Goal: Information Seeking & Learning: Learn about a topic

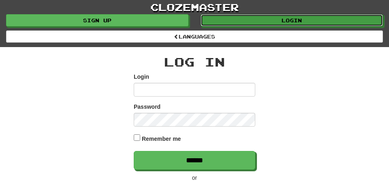
click at [245, 24] on link "Login" at bounding box center [291, 20] width 182 height 12
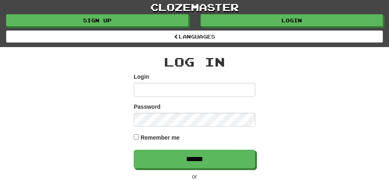
click at [161, 91] on input "Login" at bounding box center [194, 90] width 121 height 14
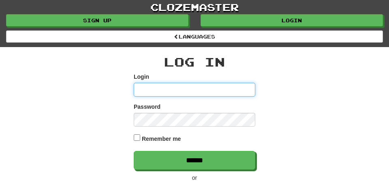
type input "*******"
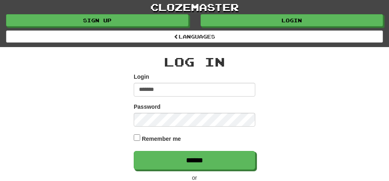
click at [134, 151] on input "******" at bounding box center [194, 160] width 121 height 19
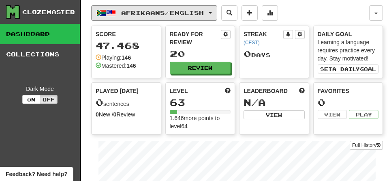
click at [212, 14] on button "Afrikaans / English" at bounding box center [154, 12] width 126 height 15
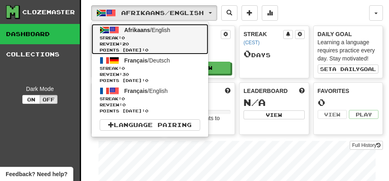
click at [137, 43] on span "Review: 20" at bounding box center [150, 44] width 100 height 6
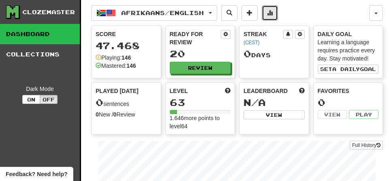
click at [278, 18] on button at bounding box center [270, 12] width 16 height 15
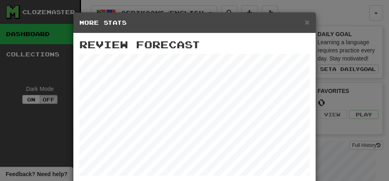
click at [300, 27] on div "× More Stats" at bounding box center [194, 23] width 242 height 21
click at [306, 23] on span "×" at bounding box center [306, 21] width 5 height 9
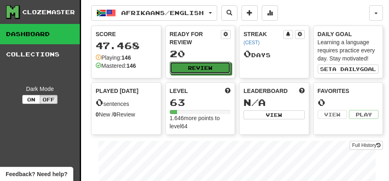
click at [201, 71] on button "Review" at bounding box center [200, 68] width 61 height 12
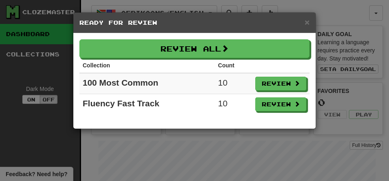
click at [313, 27] on div "× Ready for Review" at bounding box center [194, 23] width 242 height 21
click at [306, 23] on span "×" at bounding box center [306, 21] width 5 height 9
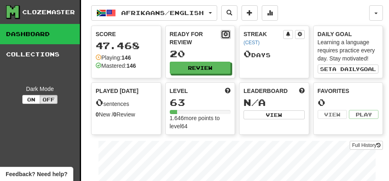
click at [225, 36] on span at bounding box center [225, 34] width 5 height 5
select select "*"
select select "**"
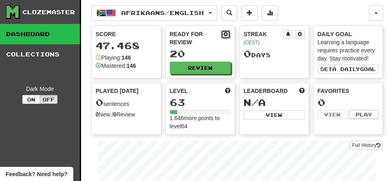
select select "***"
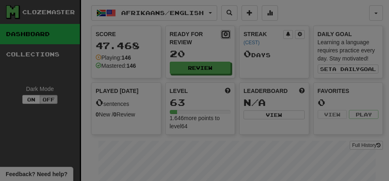
select select "*"
select select "**"
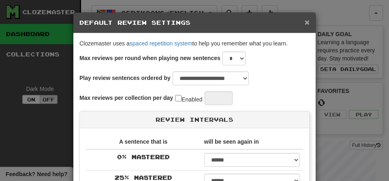
click at [306, 25] on span "×" at bounding box center [306, 21] width 5 height 9
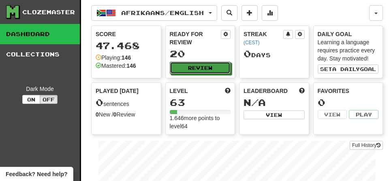
click at [201, 65] on button "Review" at bounding box center [200, 68] width 61 height 12
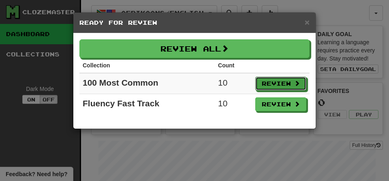
click at [273, 83] on button "Review" at bounding box center [280, 84] width 51 height 14
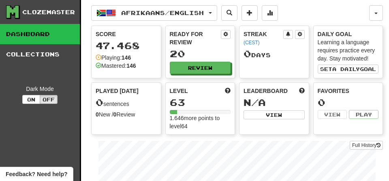
select select "**"
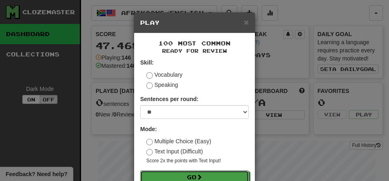
click at [198, 180] on button "Go" at bounding box center [194, 177] width 108 height 14
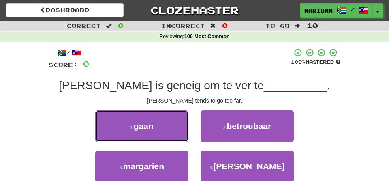
click at [136, 124] on span "gaan" at bounding box center [144, 125] width 20 height 9
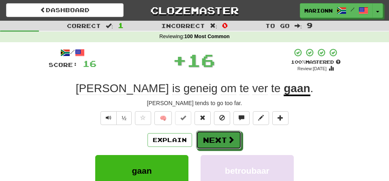
click at [222, 136] on button "Next" at bounding box center [218, 139] width 45 height 19
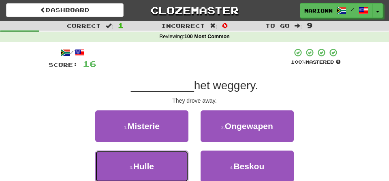
click at [155, 165] on button "3 . Hulle" at bounding box center [141, 166] width 93 height 32
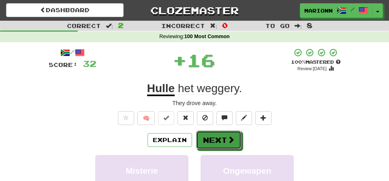
click at [219, 138] on button "Next" at bounding box center [218, 139] width 45 height 19
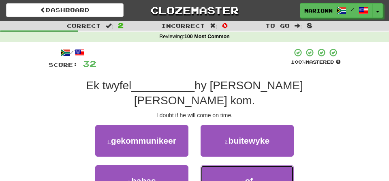
click at [232, 165] on button "4 . of" at bounding box center [246, 181] width 93 height 32
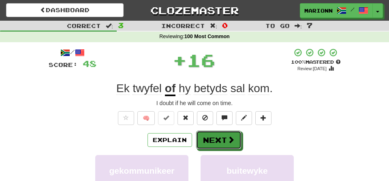
click at [215, 136] on button "Next" at bounding box center [218, 139] width 45 height 19
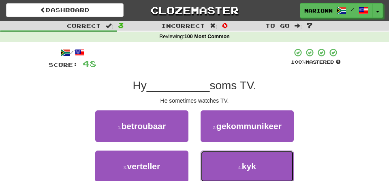
click at [231, 164] on button "4 . kyk" at bounding box center [246, 166] width 93 height 32
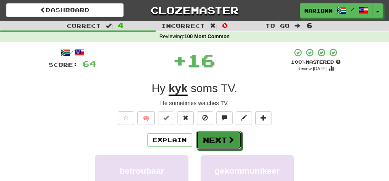
click at [212, 136] on button "Next" at bounding box center [218, 139] width 45 height 19
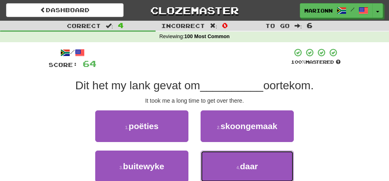
click at [230, 168] on button "4 . daar" at bounding box center [246, 166] width 93 height 32
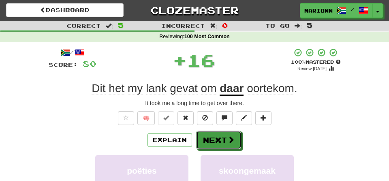
click at [214, 133] on button "Next" at bounding box center [218, 139] width 45 height 19
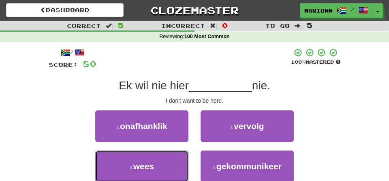
click at [154, 170] on button "3 . wees" at bounding box center [141, 166] width 93 height 32
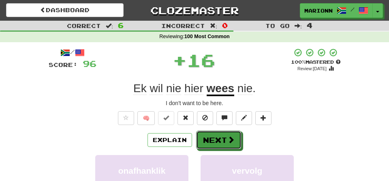
click at [222, 140] on button "Next" at bounding box center [218, 139] width 45 height 19
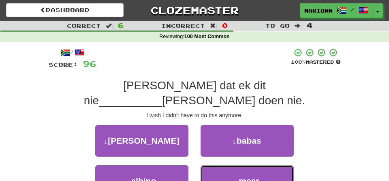
click at [230, 165] on button "4 . meer" at bounding box center [246, 181] width 93 height 32
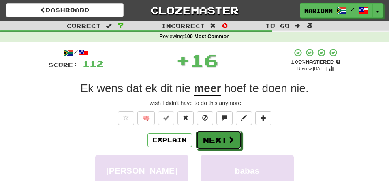
click at [217, 138] on button "Next" at bounding box center [218, 139] width 45 height 19
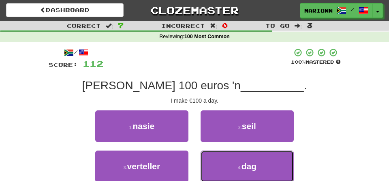
click at [225, 168] on button "4 . dag" at bounding box center [246, 166] width 93 height 32
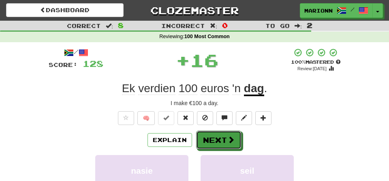
click at [215, 137] on button "Next" at bounding box center [218, 139] width 45 height 19
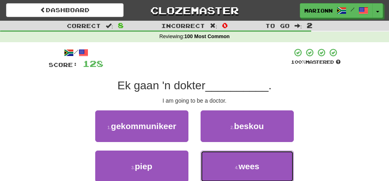
click at [230, 167] on button "4 . wees" at bounding box center [246, 166] width 93 height 32
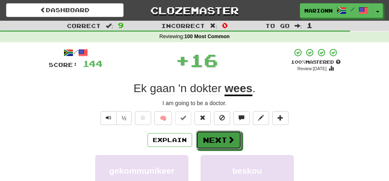
click at [221, 136] on button "Next" at bounding box center [218, 139] width 45 height 19
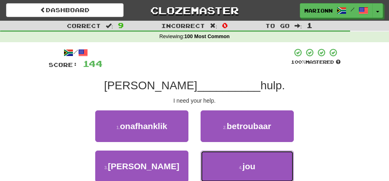
click at [232, 165] on button "4 . jou" at bounding box center [246, 166] width 93 height 32
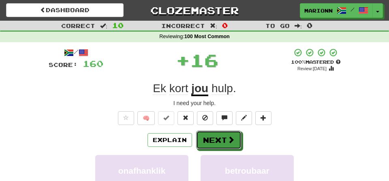
click at [221, 132] on button "Next" at bounding box center [218, 139] width 45 height 19
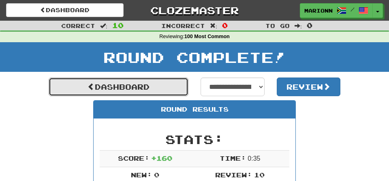
click at [117, 87] on link "Dashboard" at bounding box center [119, 86] width 140 height 19
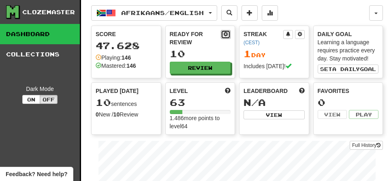
click at [223, 36] on span at bounding box center [225, 34] width 5 height 5
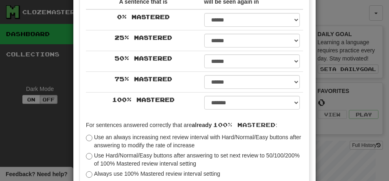
scroll to position [141, 0]
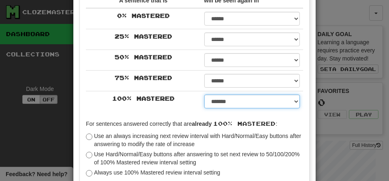
click at [294, 106] on select "****** ****** ****** ****** ****** ****** ****** ****** ****** ******* ******* …" at bounding box center [252, 101] width 96 height 14
select select "**"
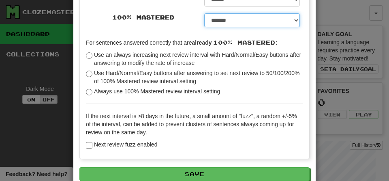
scroll to position [228, 0]
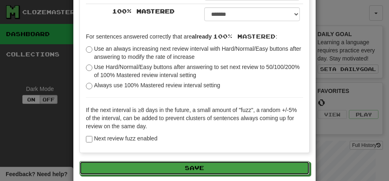
click at [202, 170] on button "Save" at bounding box center [194, 168] width 230 height 14
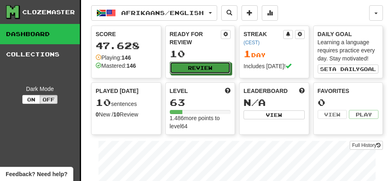
click at [206, 71] on button "Review" at bounding box center [200, 68] width 61 height 12
select select "**"
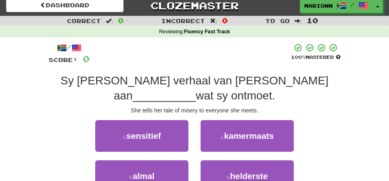
scroll to position [5, 0]
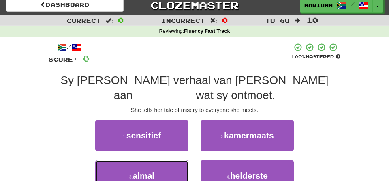
click at [142, 170] on span "almal" at bounding box center [144, 174] width 22 height 9
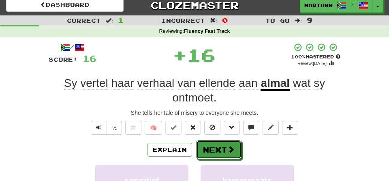
click at [225, 147] on button "Next" at bounding box center [218, 149] width 45 height 19
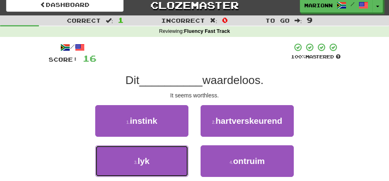
click at [156, 159] on button "3 . lyk" at bounding box center [141, 161] width 93 height 32
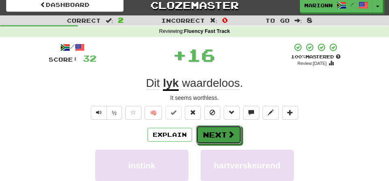
click at [214, 132] on button "Next" at bounding box center [218, 134] width 45 height 19
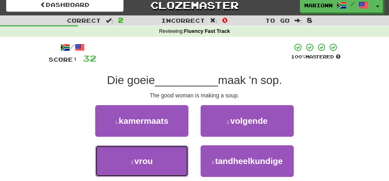
click at [152, 156] on span "vrou" at bounding box center [143, 160] width 19 height 9
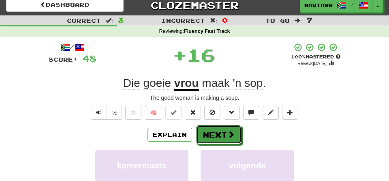
click at [215, 135] on button "Next" at bounding box center [218, 134] width 45 height 19
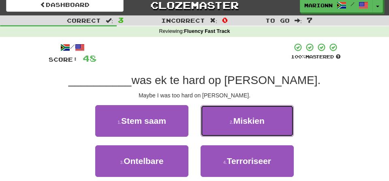
click at [227, 124] on button "2 . Miskien" at bounding box center [246, 121] width 93 height 32
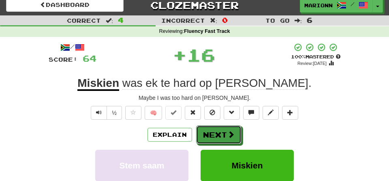
click at [218, 132] on button "Next" at bounding box center [218, 134] width 45 height 19
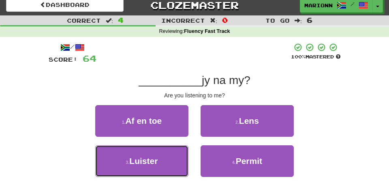
click at [140, 162] on span "Luister" at bounding box center [143, 160] width 28 height 9
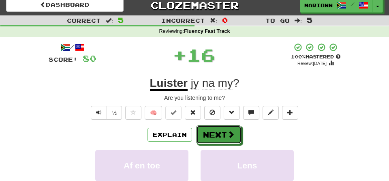
click at [216, 133] on button "Next" at bounding box center [218, 134] width 45 height 19
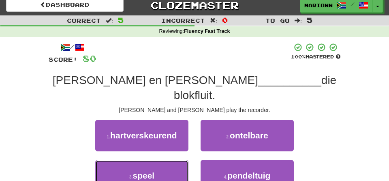
click at [159, 159] on button "3 . speel" at bounding box center [141, 175] width 93 height 32
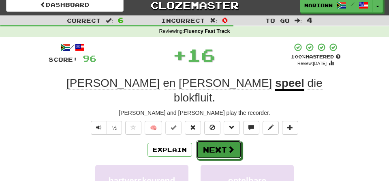
click at [222, 140] on button "Next" at bounding box center [218, 149] width 45 height 19
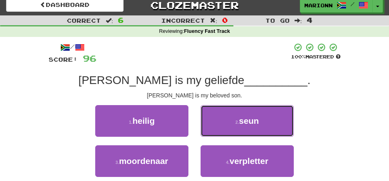
click at [224, 122] on button "2 . seun" at bounding box center [246, 121] width 93 height 32
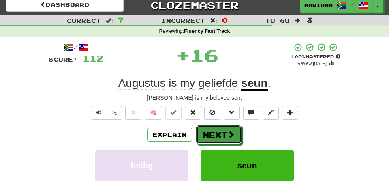
click at [217, 130] on button "Next" at bounding box center [218, 134] width 45 height 19
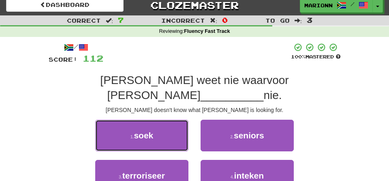
click at [149, 130] on span "soek" at bounding box center [143, 134] width 19 height 9
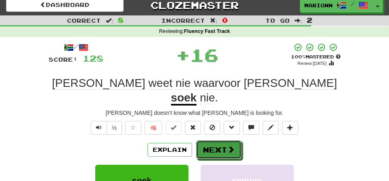
click at [225, 140] on button "Next" at bounding box center [218, 149] width 45 height 19
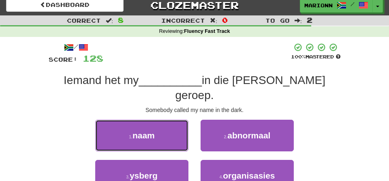
click at [151, 125] on button "1 . naam" at bounding box center [141, 135] width 93 height 32
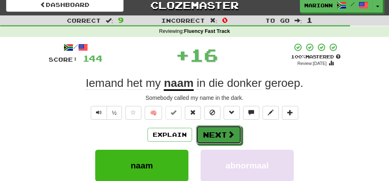
click at [221, 132] on button "Next" at bounding box center [218, 134] width 45 height 19
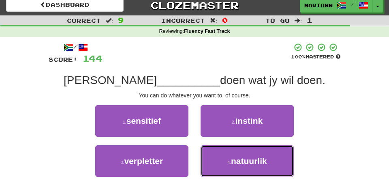
click at [236, 162] on span "natuurlik" at bounding box center [249, 160] width 36 height 9
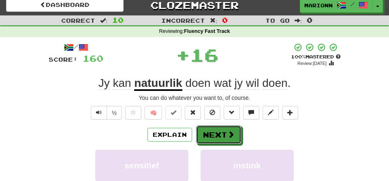
click at [217, 132] on button "Next" at bounding box center [218, 134] width 45 height 19
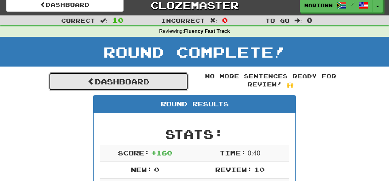
click at [127, 77] on link "Dashboard" at bounding box center [119, 81] width 140 height 19
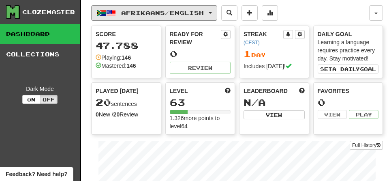
click at [213, 16] on button "Afrikaans / English" at bounding box center [154, 12] width 126 height 15
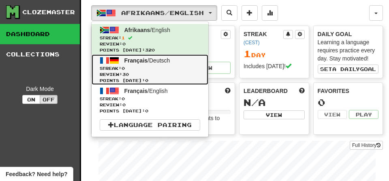
click at [136, 70] on span "Streak: 0" at bounding box center [150, 68] width 100 height 6
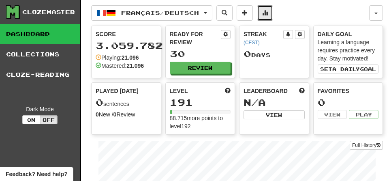
click at [273, 17] on button at bounding box center [265, 12] width 16 height 15
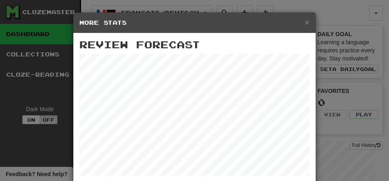
scroll to position [7, 0]
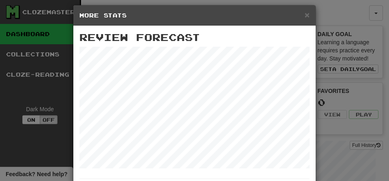
click at [300, 15] on h5 "More Stats" at bounding box center [194, 15] width 230 height 8
click at [306, 17] on span "×" at bounding box center [306, 14] width 5 height 9
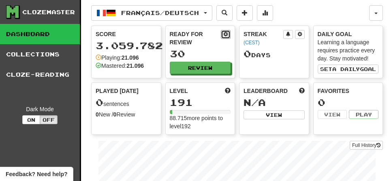
click at [227, 36] on span at bounding box center [225, 34] width 5 height 5
select select "**"
select select "*"
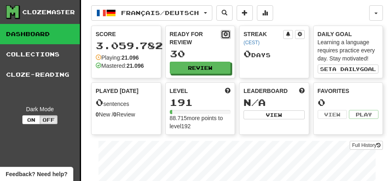
select select "*"
select select "***"
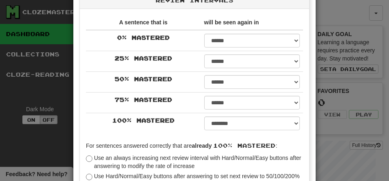
scroll to position [121, 0]
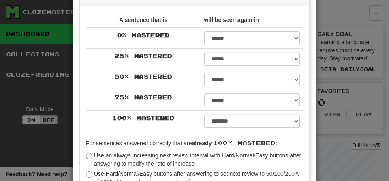
click at [336, 180] on div "**********" at bounding box center [194, 90] width 389 height 181
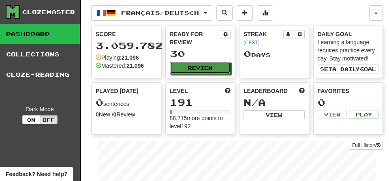
click at [198, 69] on button "Review" at bounding box center [200, 68] width 61 height 12
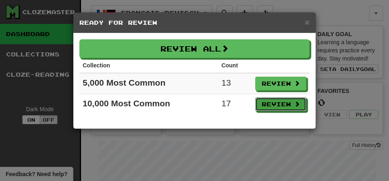
click at [279, 107] on button "Review" at bounding box center [280, 104] width 51 height 14
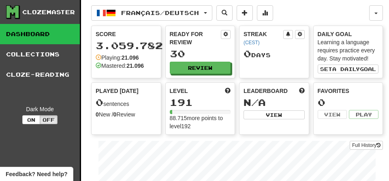
select select "**"
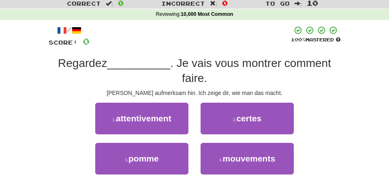
scroll to position [22, 0]
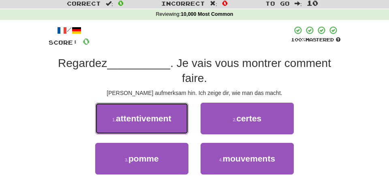
click at [139, 113] on span "attentivement" at bounding box center [143, 117] width 55 height 9
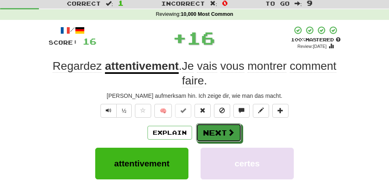
click at [225, 134] on button "Next" at bounding box center [218, 132] width 45 height 19
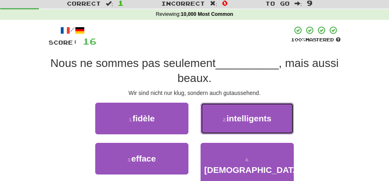
click at [225, 117] on button "2 . intelligents" at bounding box center [246, 118] width 93 height 32
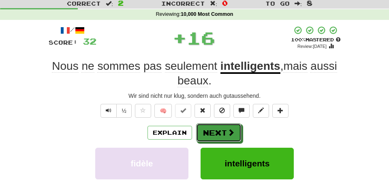
click at [215, 128] on button "Next" at bounding box center [218, 132] width 45 height 19
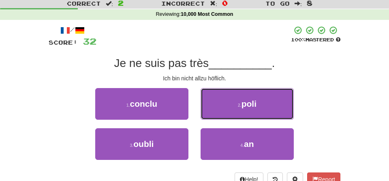
click at [228, 106] on button "2 . poli" at bounding box center [246, 104] width 93 height 32
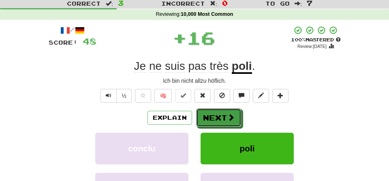
click at [218, 118] on button "Next" at bounding box center [218, 117] width 45 height 19
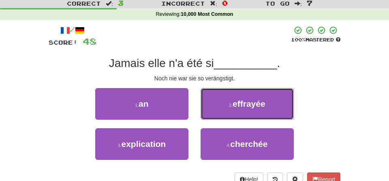
click at [246, 108] on button "2 . effrayée" at bounding box center [246, 104] width 93 height 32
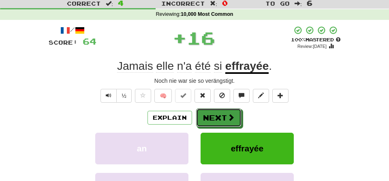
click at [215, 115] on button "Next" at bounding box center [218, 117] width 45 height 19
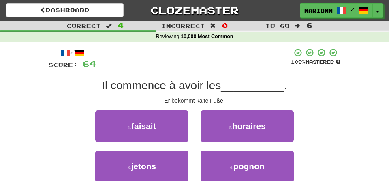
scroll to position [0, 0]
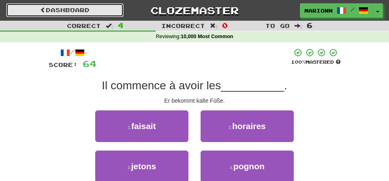
click at [48, 9] on link "Dashboard" at bounding box center [64, 10] width 117 height 14
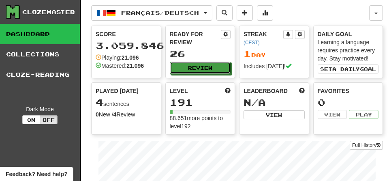
click at [200, 70] on button "Review" at bounding box center [200, 68] width 61 height 12
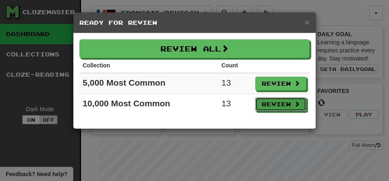
click at [279, 108] on button "Review" at bounding box center [280, 104] width 51 height 14
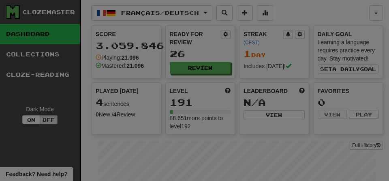
select select "**"
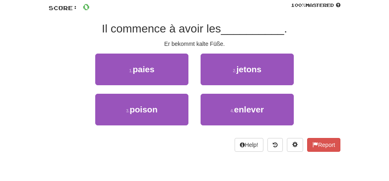
scroll to position [57, 0]
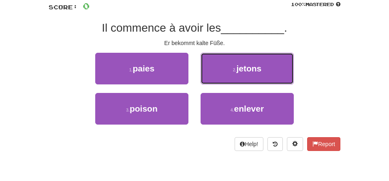
click at [232, 73] on button "2 . jetons" at bounding box center [246, 69] width 93 height 32
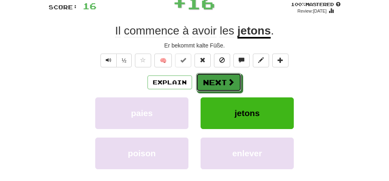
click at [215, 84] on button "Next" at bounding box center [218, 82] width 45 height 19
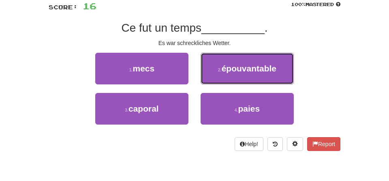
click at [226, 68] on span "épouvantable" at bounding box center [248, 68] width 55 height 9
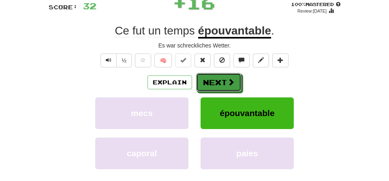
click at [210, 80] on button "Next" at bounding box center [218, 82] width 45 height 19
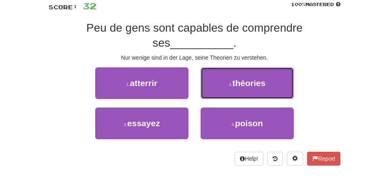
click at [229, 85] on small "2 ." at bounding box center [231, 84] width 4 height 5
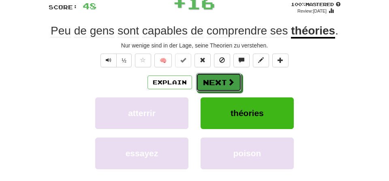
click at [216, 75] on button "Next" at bounding box center [218, 82] width 45 height 19
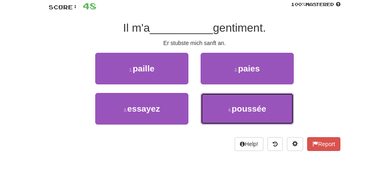
click at [228, 105] on button "4 . poussée" at bounding box center [246, 109] width 93 height 32
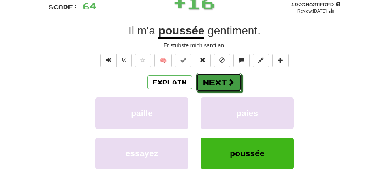
click at [215, 76] on button "Next" at bounding box center [218, 82] width 45 height 19
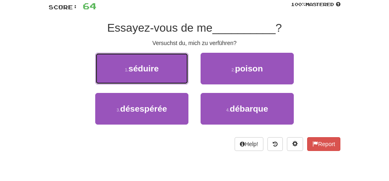
click at [162, 69] on button "1 . séduire" at bounding box center [141, 69] width 93 height 32
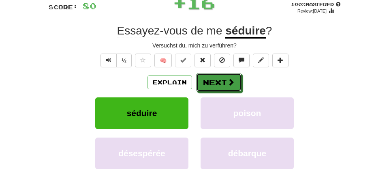
click at [220, 85] on button "Next" at bounding box center [218, 82] width 45 height 19
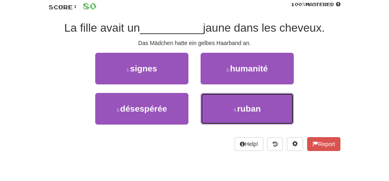
click at [227, 109] on button "4 . ruban" at bounding box center [246, 109] width 93 height 32
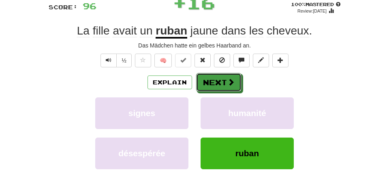
click at [215, 83] on button "Next" at bounding box center [218, 82] width 45 height 19
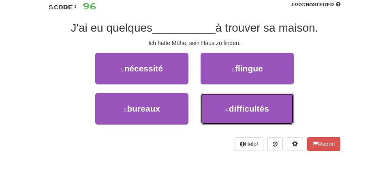
click at [233, 115] on button "4 . difficultés" at bounding box center [246, 109] width 93 height 32
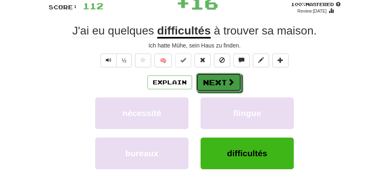
click at [216, 76] on button "Next" at bounding box center [218, 82] width 45 height 19
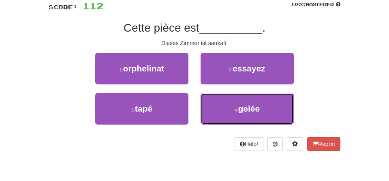
click at [228, 114] on button "4 . gelée" at bounding box center [246, 109] width 93 height 32
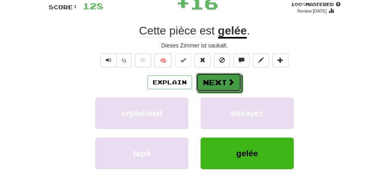
click at [214, 81] on button "Next" at bounding box center [218, 82] width 45 height 19
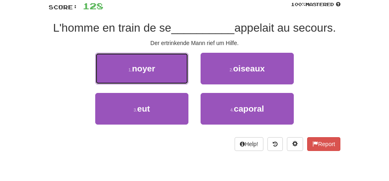
click at [149, 73] on span "noyer" at bounding box center [143, 68] width 23 height 9
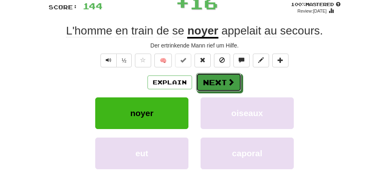
click at [218, 83] on button "Next" at bounding box center [218, 82] width 45 height 19
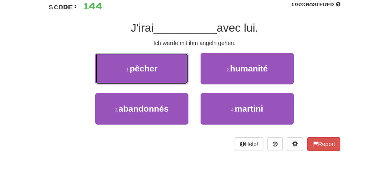
click at [155, 67] on span "pêcher" at bounding box center [144, 68] width 28 height 9
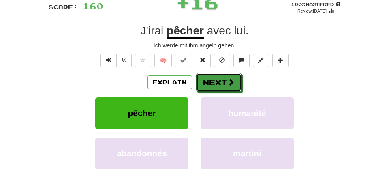
click at [219, 83] on button "Next" at bounding box center [218, 82] width 45 height 19
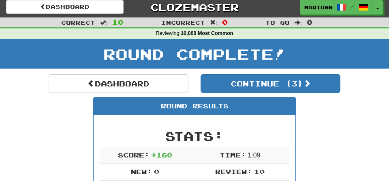
scroll to position [0, 0]
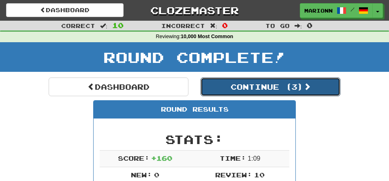
click at [239, 89] on button "Continue ( 3 )" at bounding box center [270, 86] width 140 height 19
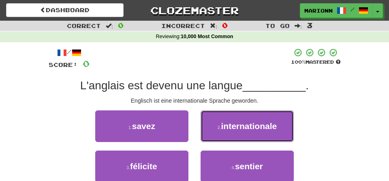
click at [227, 124] on span "internationale" at bounding box center [249, 125] width 56 height 9
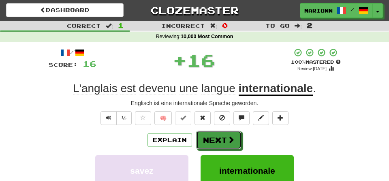
click at [221, 138] on button "Next" at bounding box center [218, 139] width 45 height 19
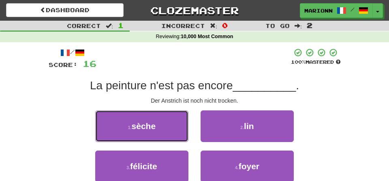
click at [145, 128] on span "sèche" at bounding box center [144, 125] width 24 height 9
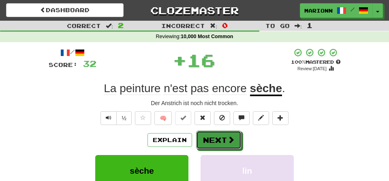
click at [216, 134] on button "Next" at bounding box center [218, 139] width 45 height 19
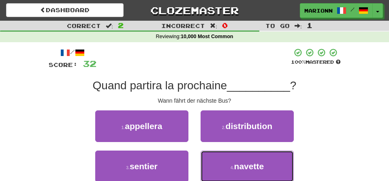
click at [227, 167] on button "4 . navette" at bounding box center [246, 166] width 93 height 32
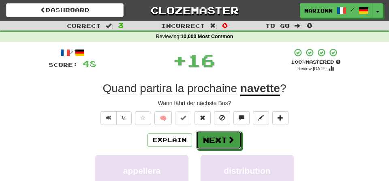
click at [217, 132] on button "Next" at bounding box center [218, 139] width 45 height 19
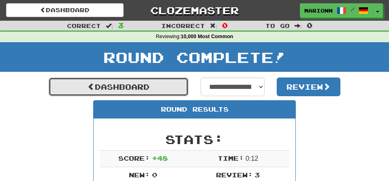
click at [137, 87] on link "Dashboard" at bounding box center [119, 86] width 140 height 19
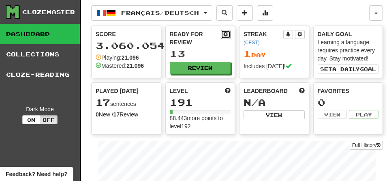
click at [226, 38] on button at bounding box center [226, 34] width 10 height 9
select select "*"
select select "**"
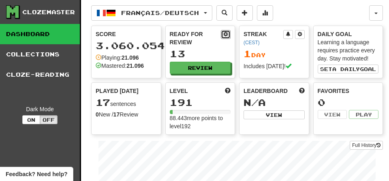
select select "***"
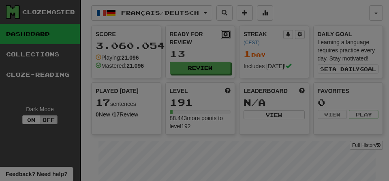
select select "**"
select select "*"
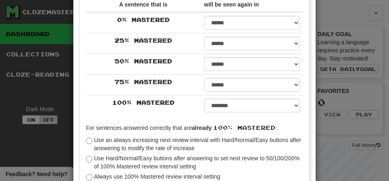
scroll to position [138, 0]
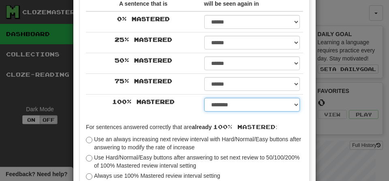
click at [296, 110] on select "****** ****** ****** ****** ****** ****** ****** ****** ****** ******* ******* …" at bounding box center [252, 105] width 96 height 14
select select "**"
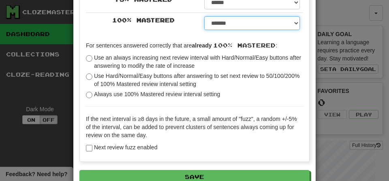
scroll to position [221, 0]
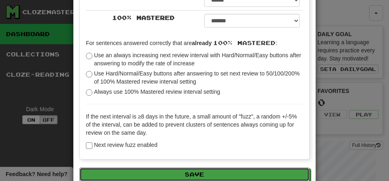
click at [220, 173] on button "Save" at bounding box center [194, 174] width 230 height 14
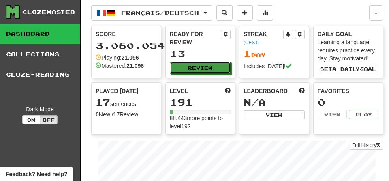
click at [192, 65] on button "Review" at bounding box center [200, 68] width 61 height 12
select select "**"
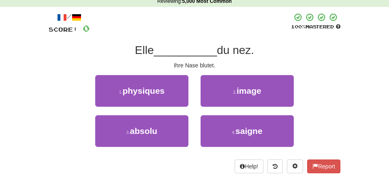
scroll to position [35, 0]
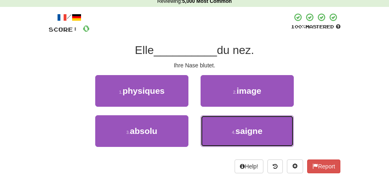
click at [230, 134] on button "4 . saigne" at bounding box center [246, 131] width 93 height 32
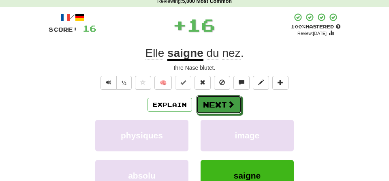
click at [207, 104] on button "Next" at bounding box center [218, 104] width 45 height 19
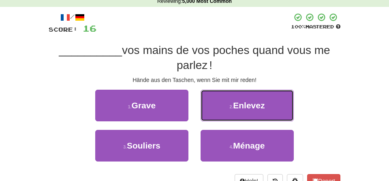
click at [228, 105] on button "2 . Enlevez" at bounding box center [246, 105] width 93 height 32
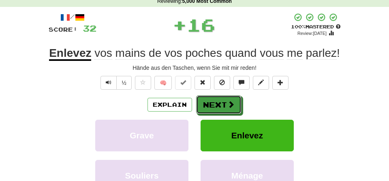
click at [217, 106] on button "Next" at bounding box center [218, 104] width 45 height 19
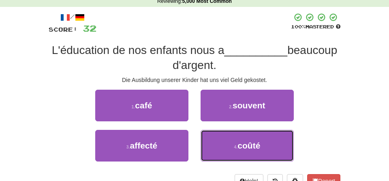
click at [240, 149] on span "coûté" at bounding box center [248, 144] width 23 height 9
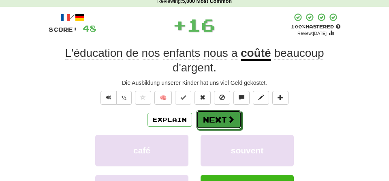
click at [219, 116] on button "Next" at bounding box center [218, 119] width 45 height 19
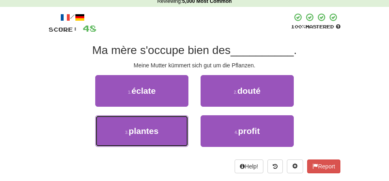
click at [159, 123] on button "3 . plantes" at bounding box center [141, 131] width 93 height 32
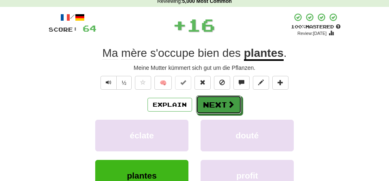
click at [225, 107] on button "Next" at bounding box center [218, 104] width 45 height 19
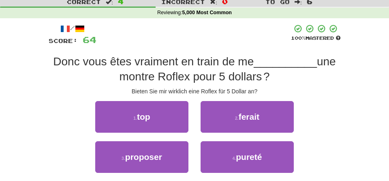
scroll to position [24, 0]
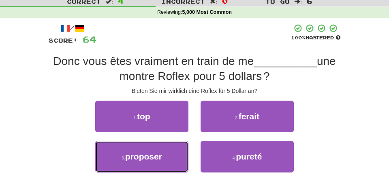
click at [130, 157] on span "proposer" at bounding box center [143, 155] width 37 height 9
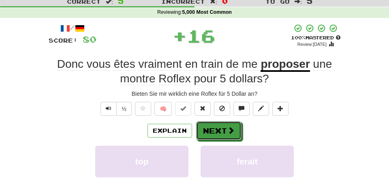
click at [223, 125] on button "Next" at bounding box center [218, 130] width 45 height 19
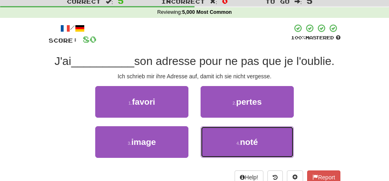
click at [237, 148] on button "4 . noté" at bounding box center [246, 142] width 93 height 32
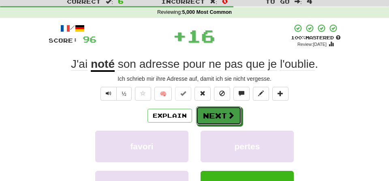
click at [220, 114] on button "Next" at bounding box center [218, 115] width 45 height 19
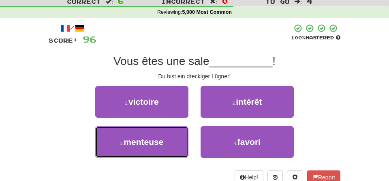
click at [159, 144] on span "menteuse" at bounding box center [143, 141] width 40 height 9
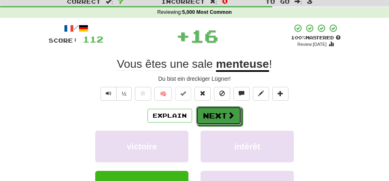
click at [224, 108] on button "Next" at bounding box center [218, 115] width 45 height 19
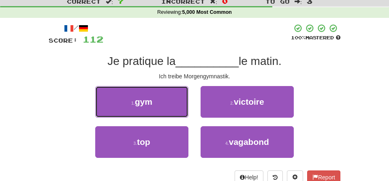
click at [150, 100] on span "gym" at bounding box center [143, 101] width 17 height 9
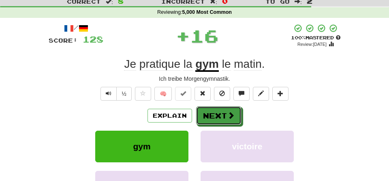
click at [225, 112] on button "Next" at bounding box center [218, 115] width 45 height 19
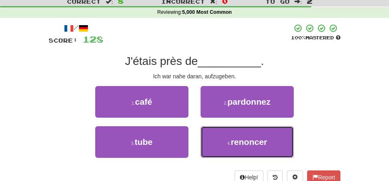
click at [234, 147] on button "4 . renoncer" at bounding box center [246, 142] width 93 height 32
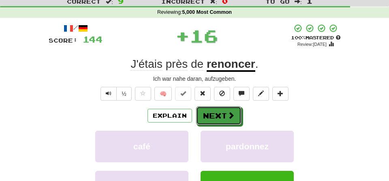
click at [213, 111] on button "Next" at bounding box center [218, 115] width 45 height 19
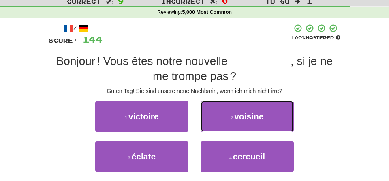
click at [236, 115] on span "voisine" at bounding box center [248, 115] width 29 height 9
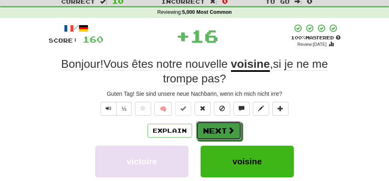
click at [221, 128] on button "Next" at bounding box center [218, 130] width 45 height 19
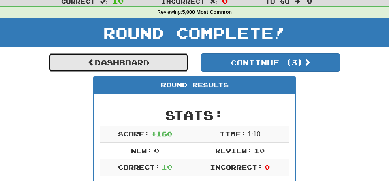
click at [129, 61] on link "Dashboard" at bounding box center [119, 62] width 140 height 19
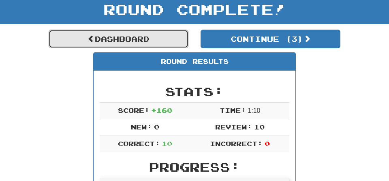
scroll to position [63, 0]
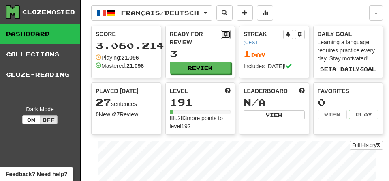
click at [226, 33] on span at bounding box center [225, 34] width 5 height 5
select select "**"
select select "*"
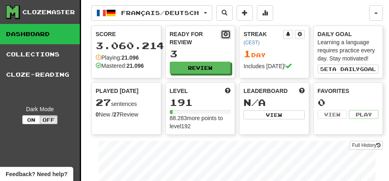
select select "*"
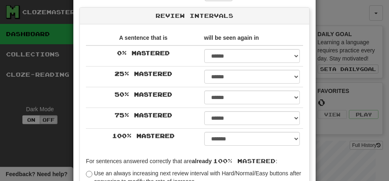
scroll to position [104, 0]
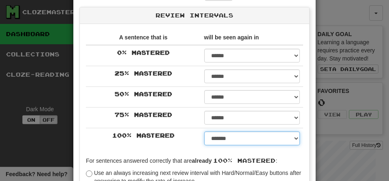
click at [295, 139] on select "****** ****** ****** ****** ****** ****** ****** ****** ****** ******* ******* …" at bounding box center [252, 138] width 96 height 14
select select "*****"
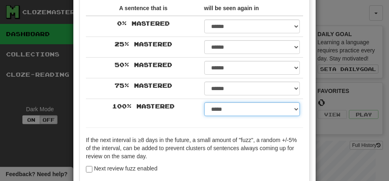
scroll to position [163, 0]
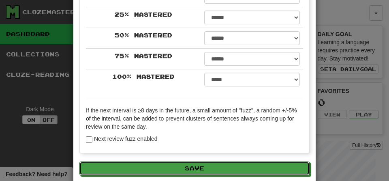
click at [229, 172] on button "Save" at bounding box center [194, 168] width 230 height 14
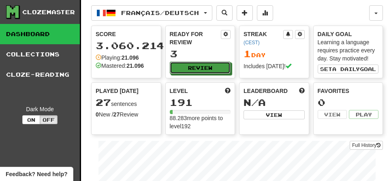
click at [196, 64] on button "Review" at bounding box center [200, 68] width 61 height 12
select select "**"
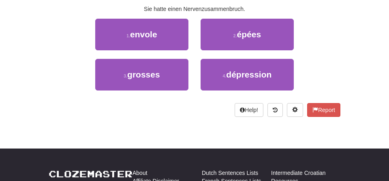
scroll to position [92, 0]
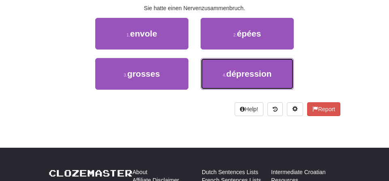
click at [238, 77] on span "dépression" at bounding box center [248, 73] width 45 height 9
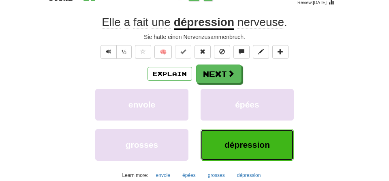
scroll to position [66, 0]
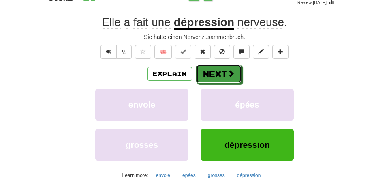
click at [212, 74] on button "Next" at bounding box center [218, 73] width 45 height 19
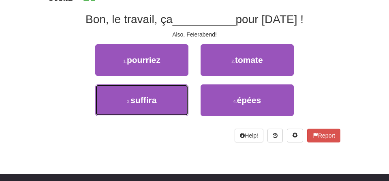
click at [142, 99] on span "suffira" at bounding box center [143, 99] width 26 height 9
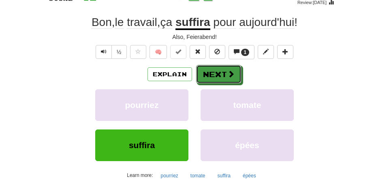
click at [221, 74] on button "Next" at bounding box center [218, 74] width 45 height 19
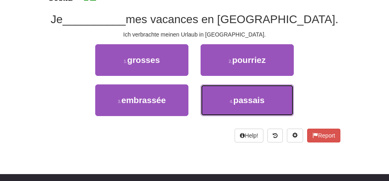
click at [233, 102] on small "4 ." at bounding box center [232, 101] width 4 height 5
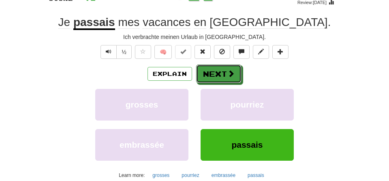
click at [211, 69] on button "Next" at bounding box center [218, 73] width 45 height 19
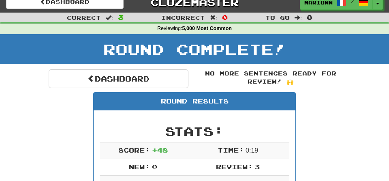
scroll to position [3, 0]
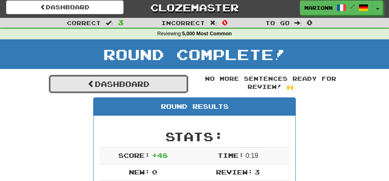
click at [147, 84] on link "Dashboard" at bounding box center [119, 83] width 140 height 19
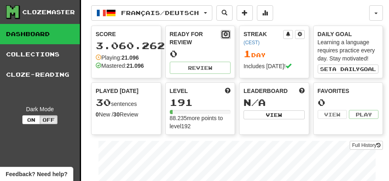
click at [227, 35] on span at bounding box center [225, 34] width 5 height 5
select select "**"
select select "*"
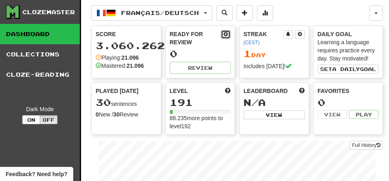
select select "*"
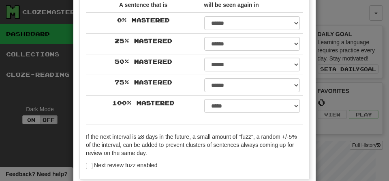
scroll to position [139, 0]
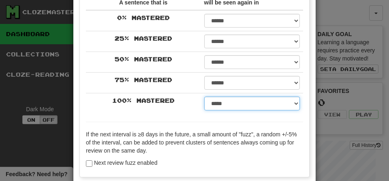
click at [293, 105] on select "****** ****** ****** ****** ****** ****** ****** ****** ****** ******* ******* …" at bounding box center [252, 103] width 96 height 14
select select "***"
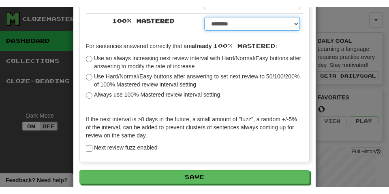
scroll to position [226, 0]
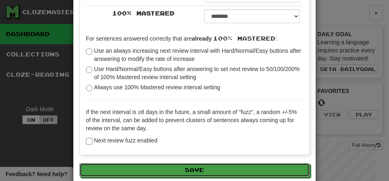
click at [206, 176] on button "Save" at bounding box center [194, 170] width 230 height 14
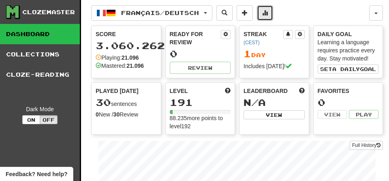
click at [268, 12] on span at bounding box center [265, 13] width 6 height 6
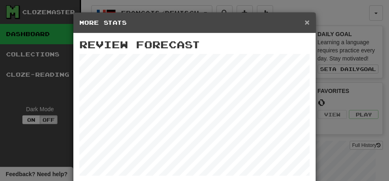
click at [306, 20] on span "×" at bounding box center [306, 21] width 5 height 9
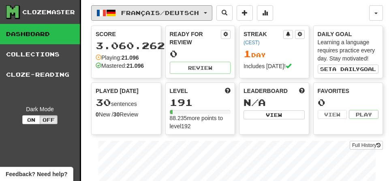
click at [207, 13] on span "button" at bounding box center [205, 13] width 3 height 2
